Goal: Check status: Check status

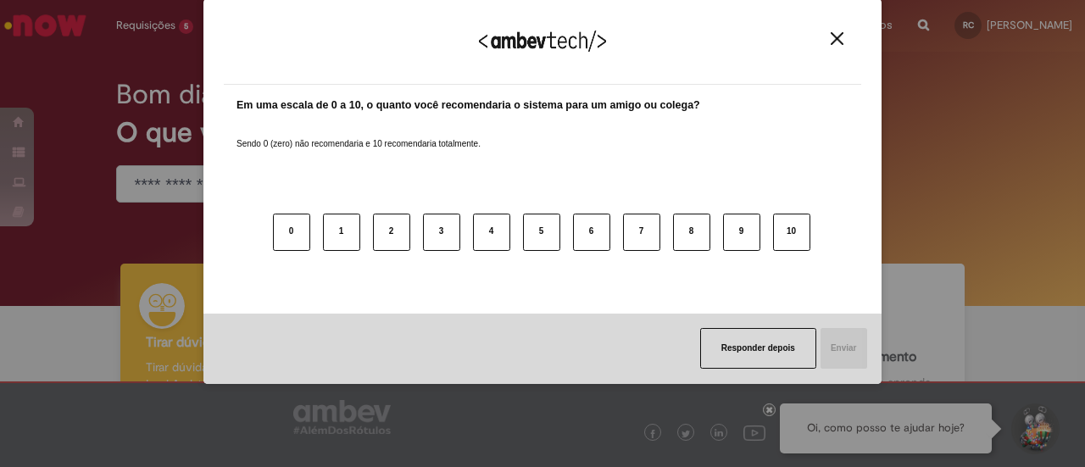
click at [855, 47] on div "Agradecemos seu feedback!" at bounding box center [543, 52] width 638 height 66
click at [833, 36] on img "Close" at bounding box center [837, 38] width 13 height 13
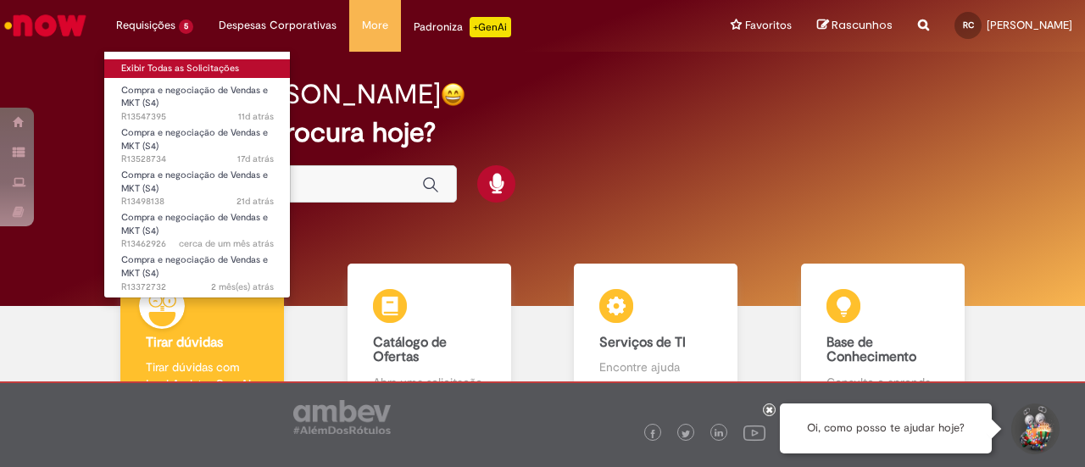
click at [181, 73] on link "Exibir Todas as Solicitações" at bounding box center [197, 68] width 187 height 19
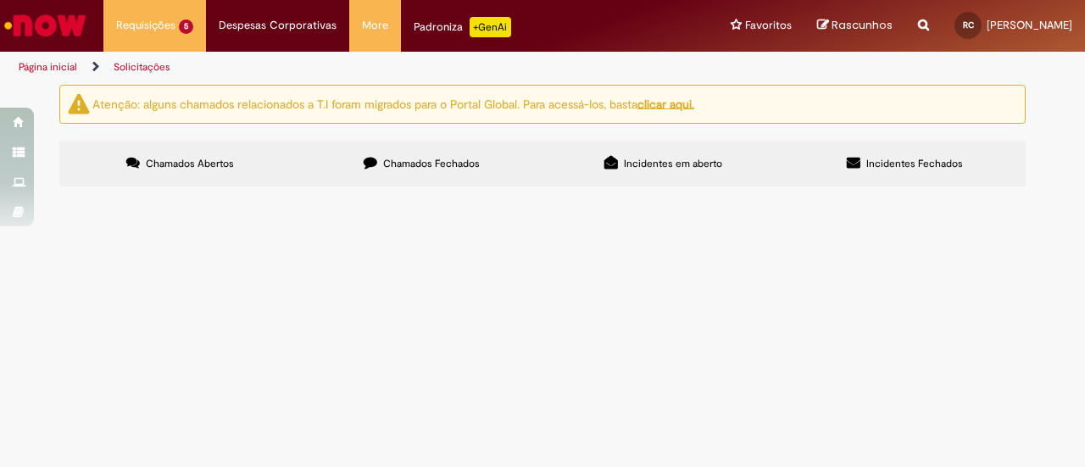
drag, startPoint x: 618, startPoint y: 296, endPoint x: 490, endPoint y: 295, distance: 128.0
click at [0, 0] on tr "R13547395 Compra e negociação de Vendas e MKT (S4) Compra - Orla [GEOGRAPHIC_DA…" at bounding box center [0, 0] width 0 height 0
copy tr "Compra - Orla [GEOGRAPHIC_DATA]"
click at [0, 0] on span "Compra e negociação de Vendas e MKT (S4)" at bounding box center [0, 0] width 0 height 0
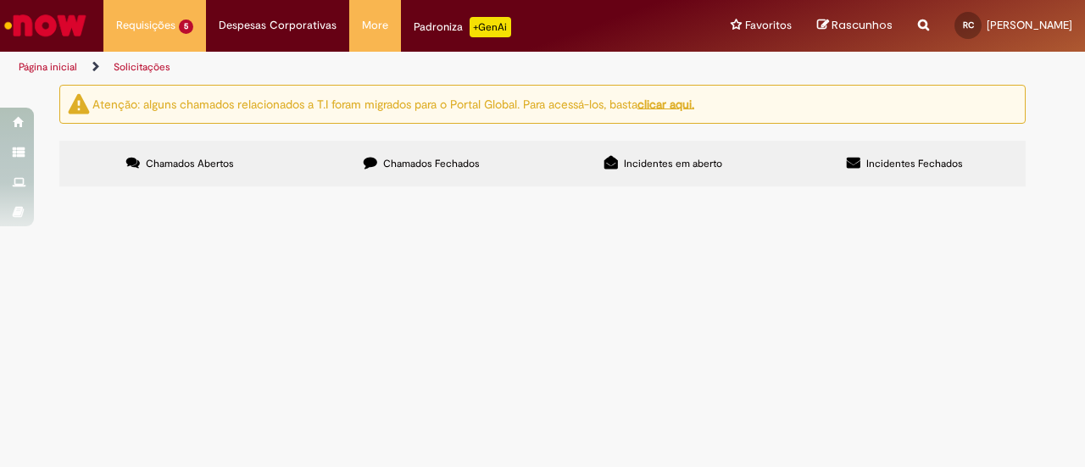
click at [0, 0] on td "Compra - Orla [GEOGRAPHIC_DATA]" at bounding box center [0, 0] width 0 height 0
click at [0, 0] on span "Em Tratamento" at bounding box center [0, 0] width 0 height 0
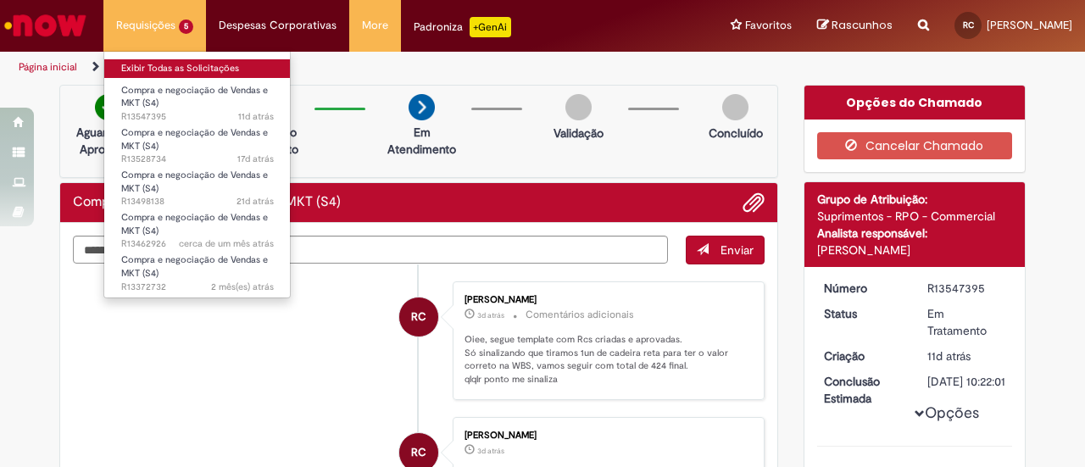
click at [180, 70] on link "Exibir Todas as Solicitações" at bounding box center [197, 68] width 187 height 19
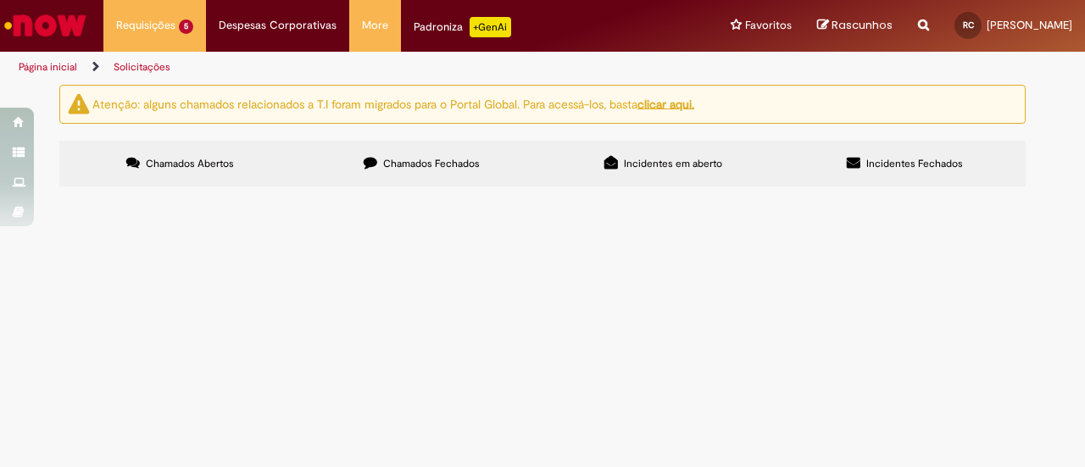
drag, startPoint x: 644, startPoint y: 360, endPoint x: 493, endPoint y: 357, distance: 150.9
click at [0, 0] on td "CERVEGELA LITRINHO - SKOL" at bounding box center [0, 0] width 0 height 0
copy span "CERVEGELA LITRINHO - SKOL"
click at [0, 0] on td "Compra e negociação de Vendas e MKT (S4)" at bounding box center [0, 0] width 0 height 0
